Goal: Information Seeking & Learning: Learn about a topic

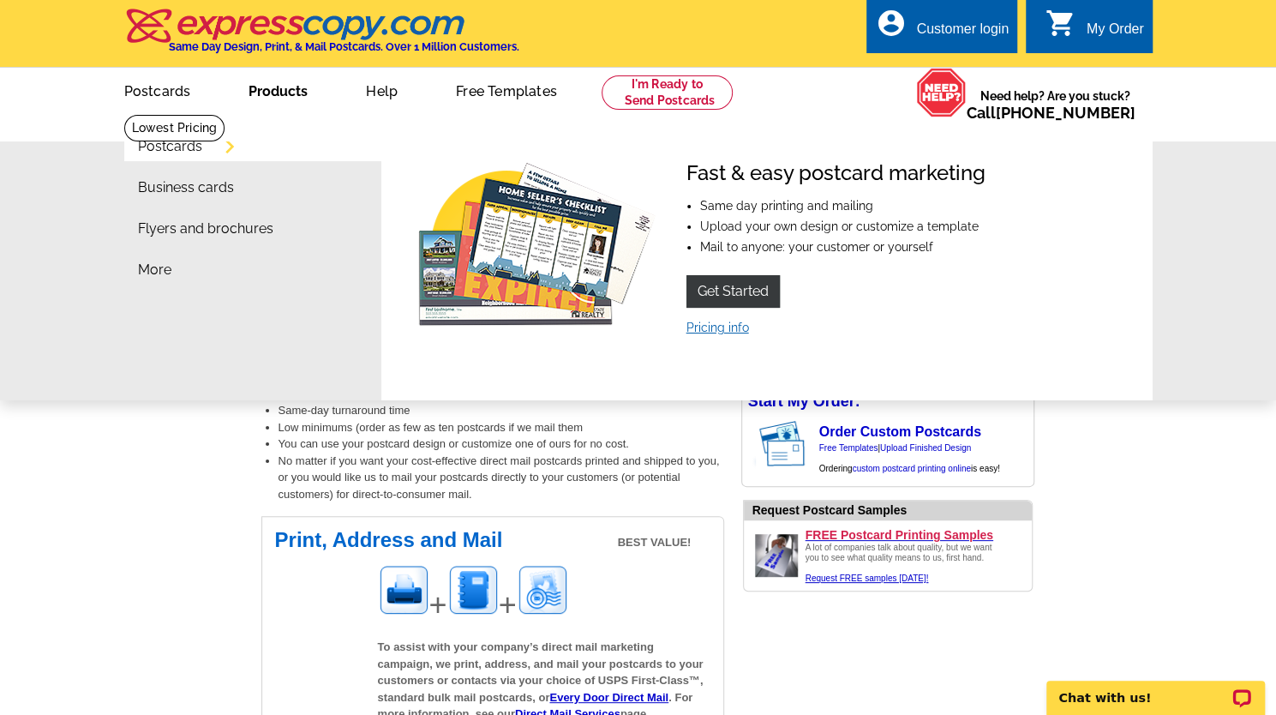
click at [707, 325] on link "Pricing info" at bounding box center [717, 327] width 63 height 14
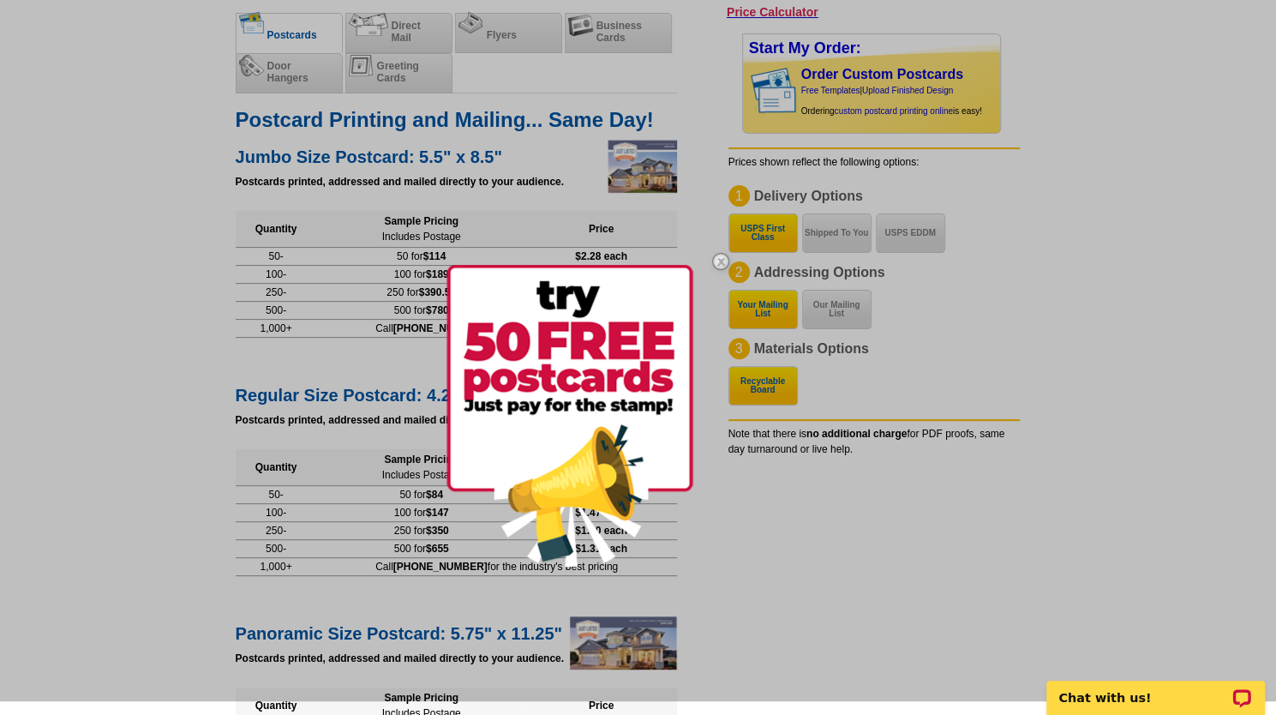
scroll to position [150, 0]
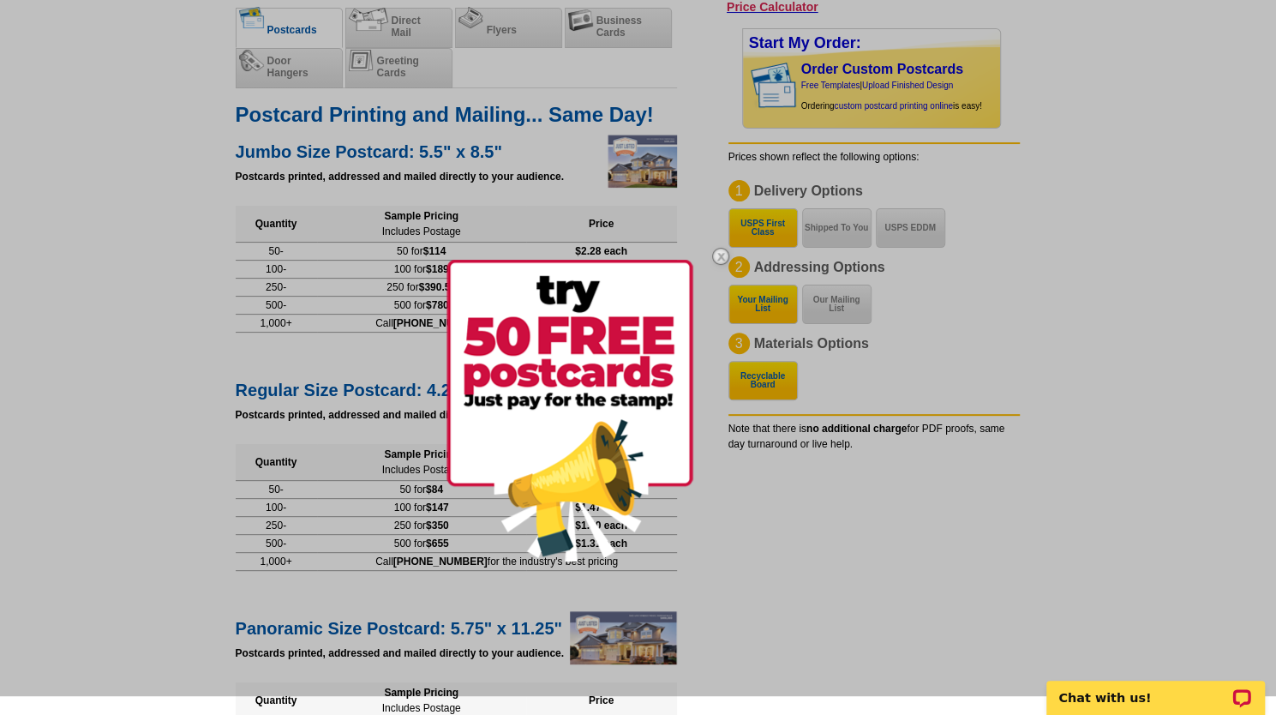
click at [110, 255] on div at bounding box center [638, 338] width 1276 height 715
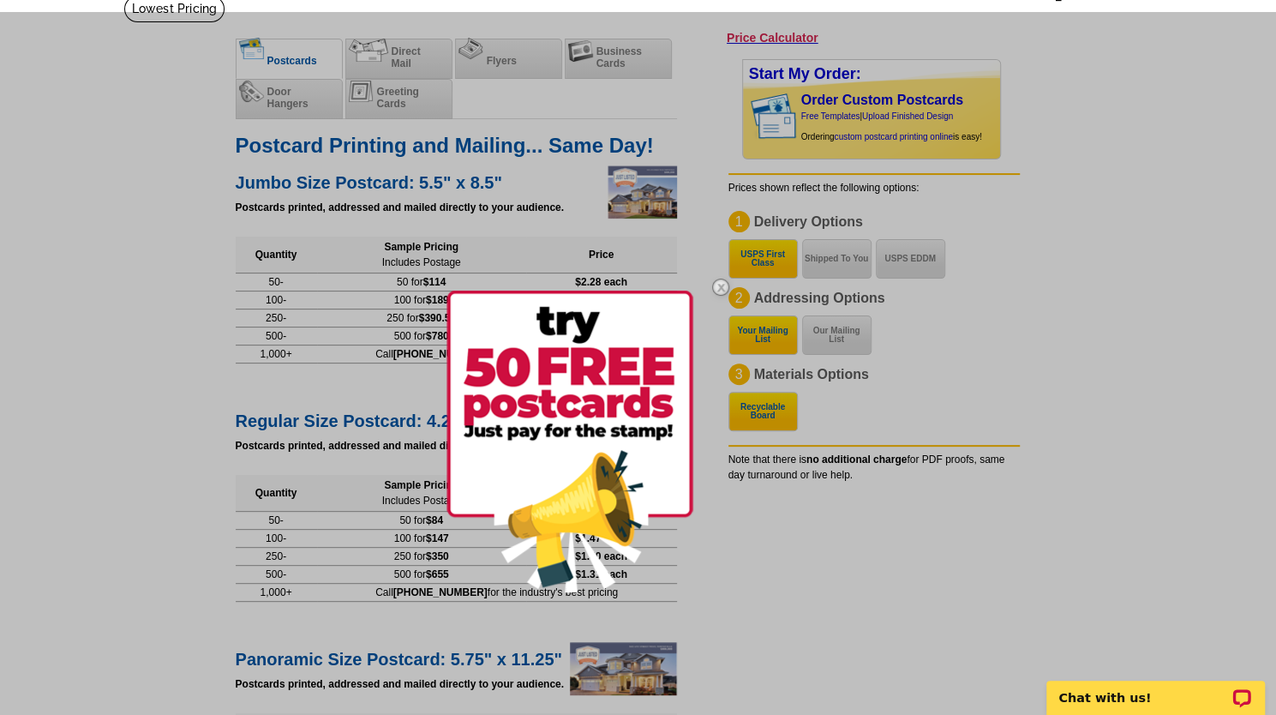
scroll to position [118, 0]
click at [424, 432] on div at bounding box center [638, 370] width 1276 height 715
click at [389, 392] on div at bounding box center [638, 370] width 1276 height 715
click at [711, 307] on img at bounding box center [721, 288] width 50 height 50
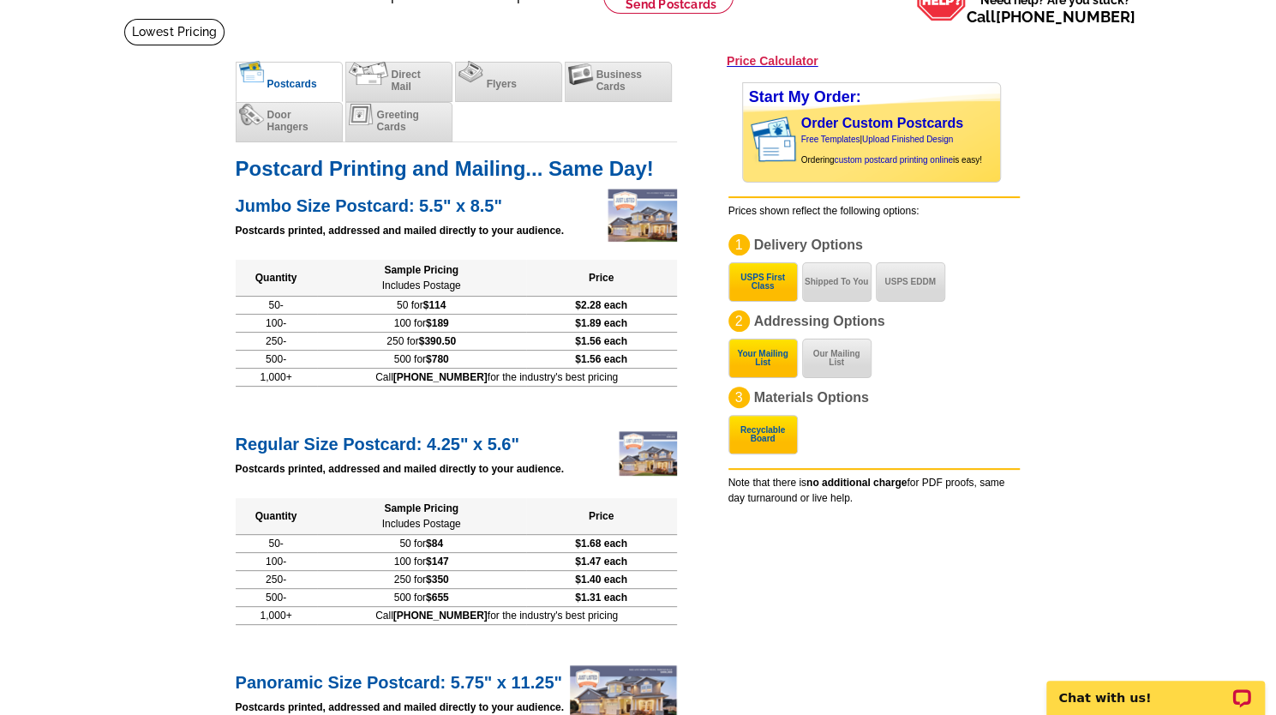
scroll to position [98, 0]
